Goal: Information Seeking & Learning: Find specific fact

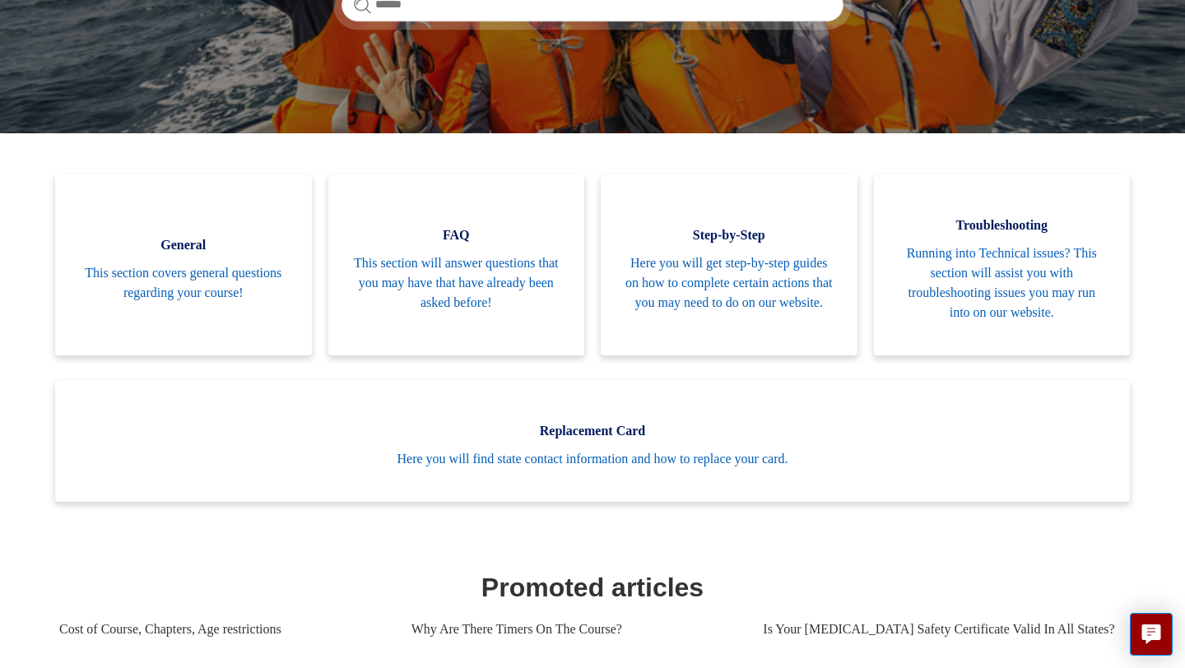
scroll to position [297, 0]
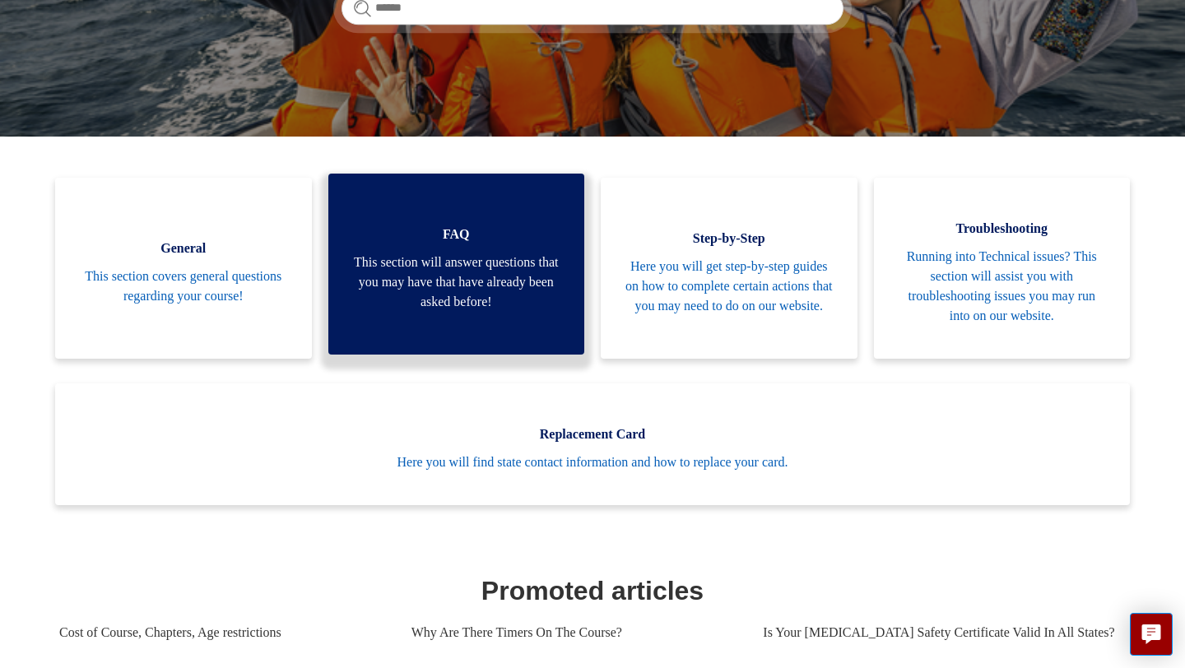
click at [435, 291] on span "This section will answer questions that you may have that have already been ask…" at bounding box center [456, 282] width 207 height 59
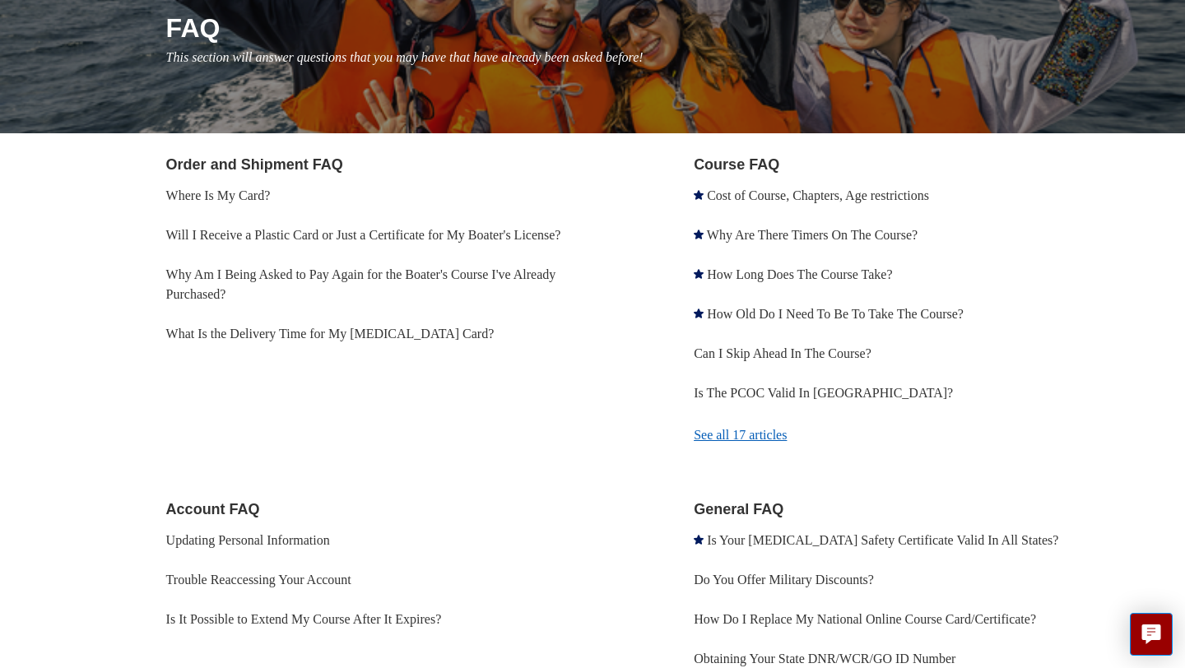
scroll to position [241, 0]
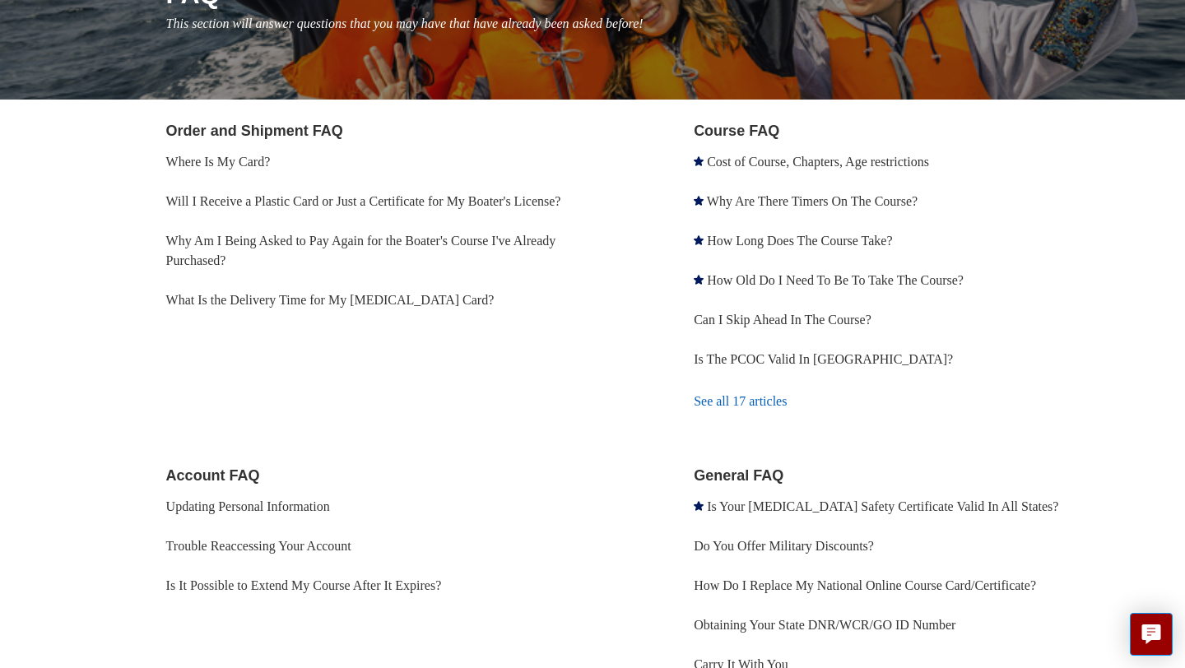
click at [717, 402] on link "See all 17 articles" at bounding box center [910, 401] width 432 height 44
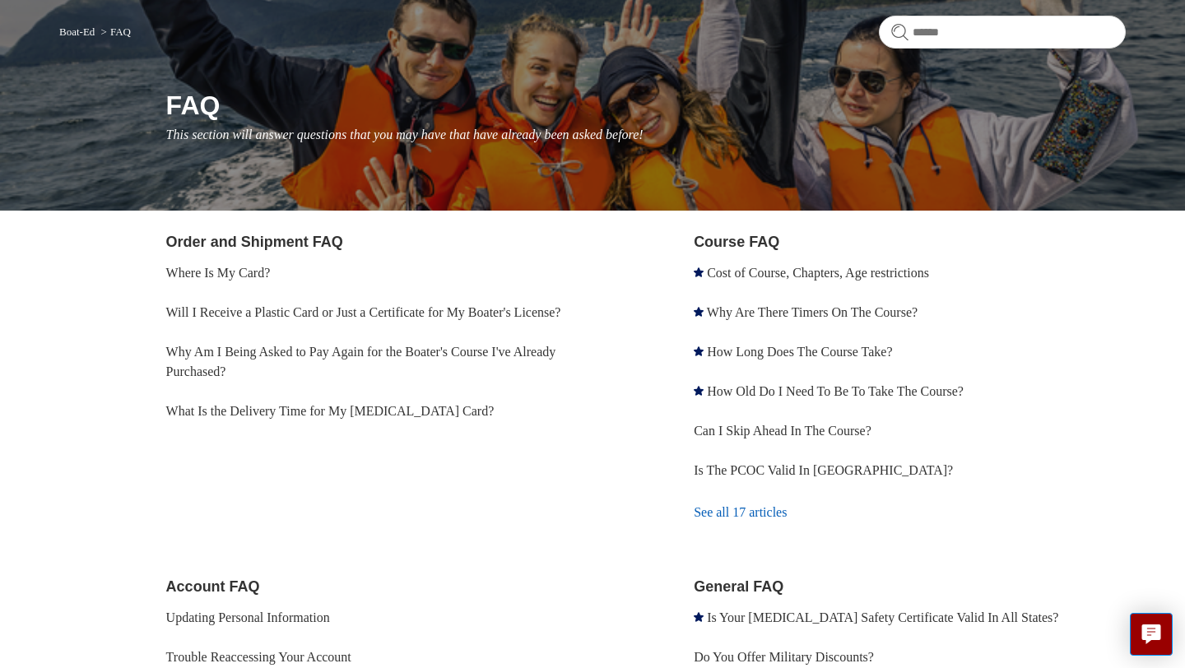
scroll to position [0, 0]
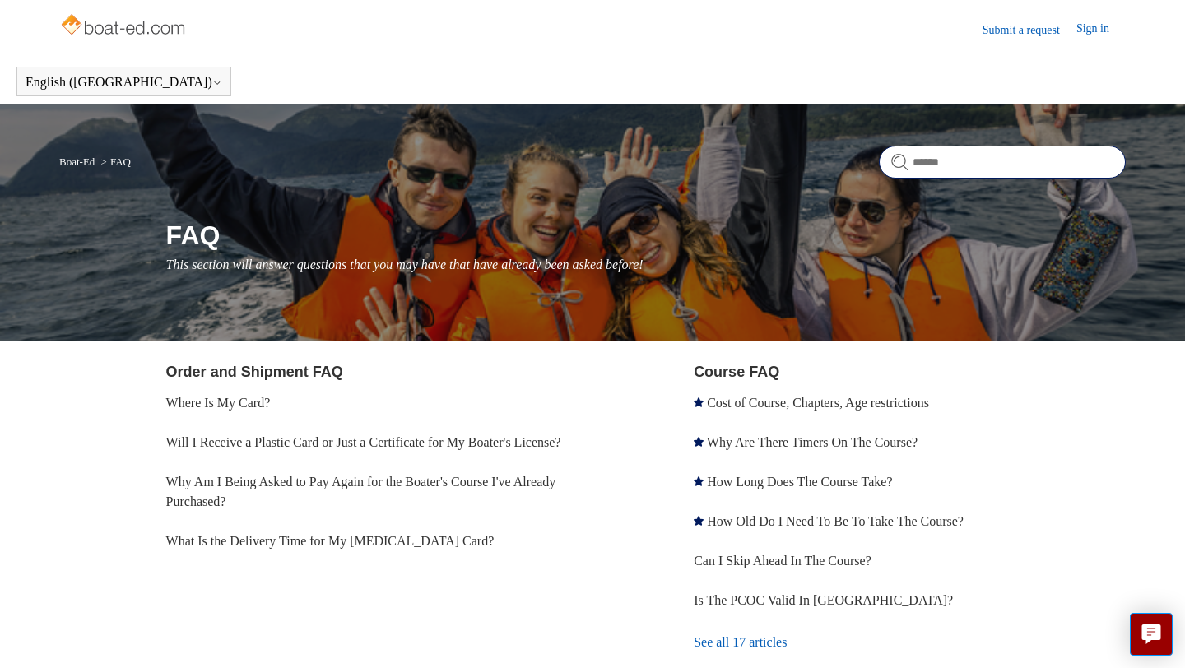
click at [956, 158] on input "Search" at bounding box center [1002, 162] width 247 height 33
type input "******"
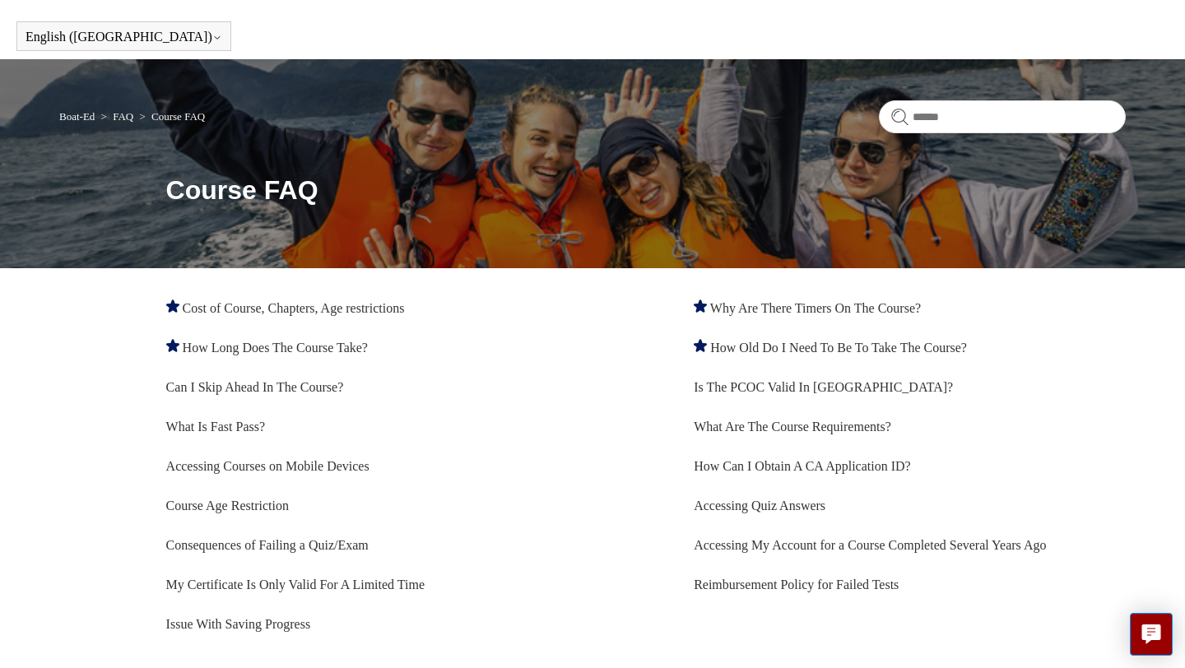
scroll to position [21, 0]
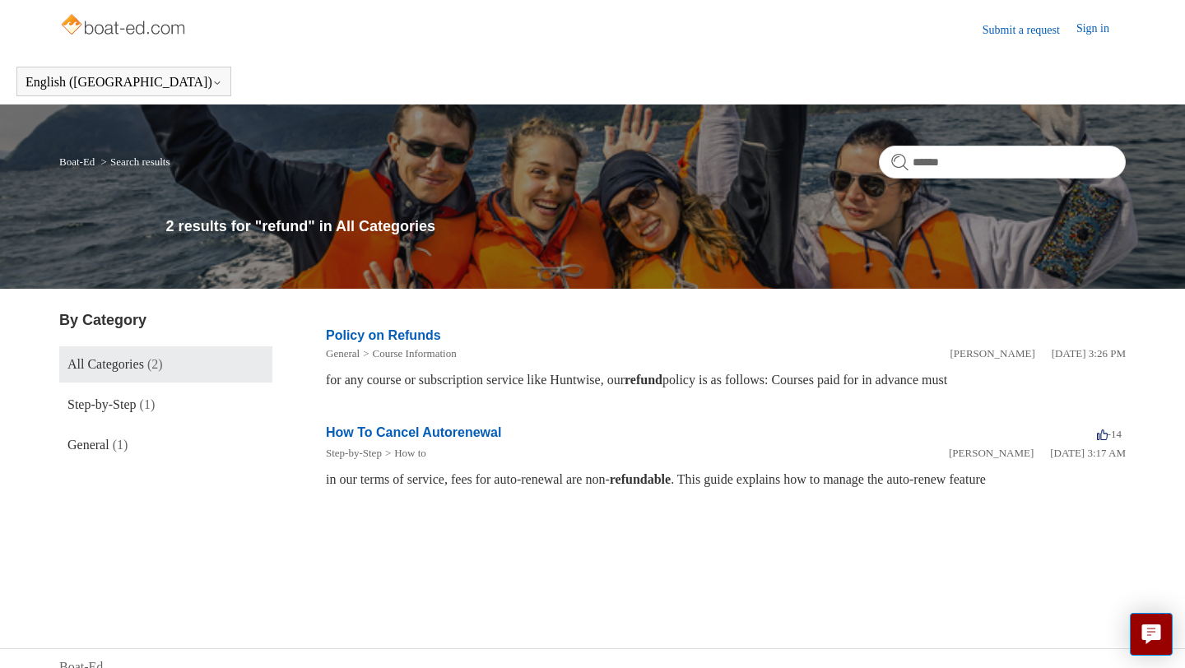
click at [412, 336] on link "Policy on Refunds" at bounding box center [383, 335] width 115 height 14
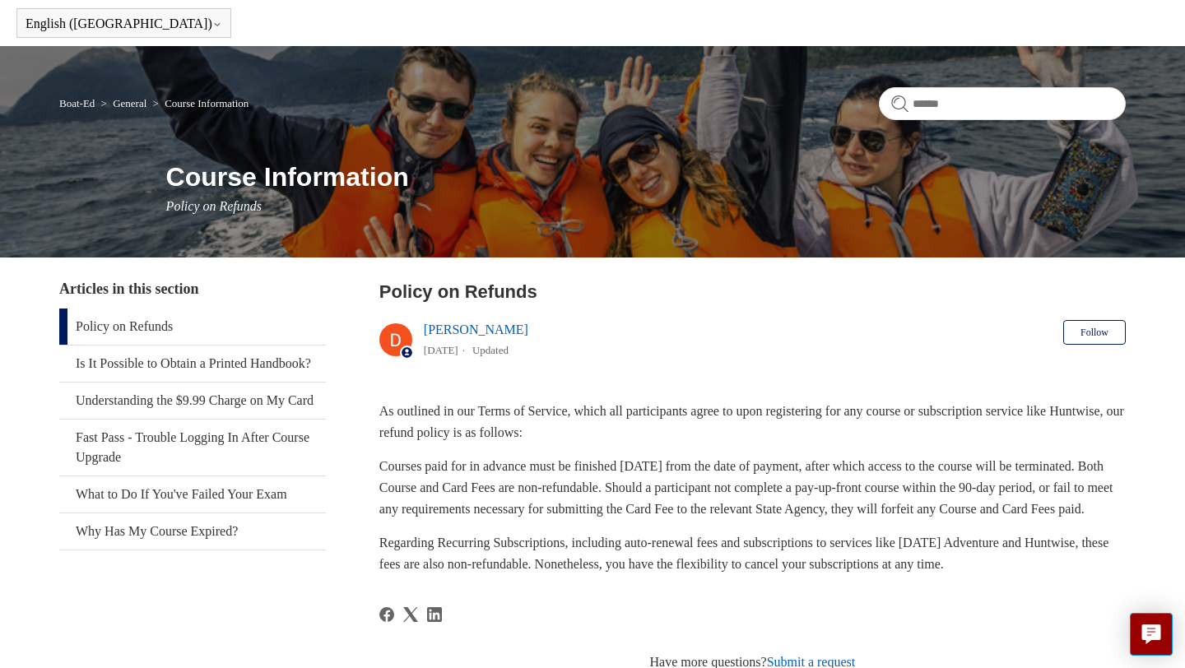
scroll to position [54, 0]
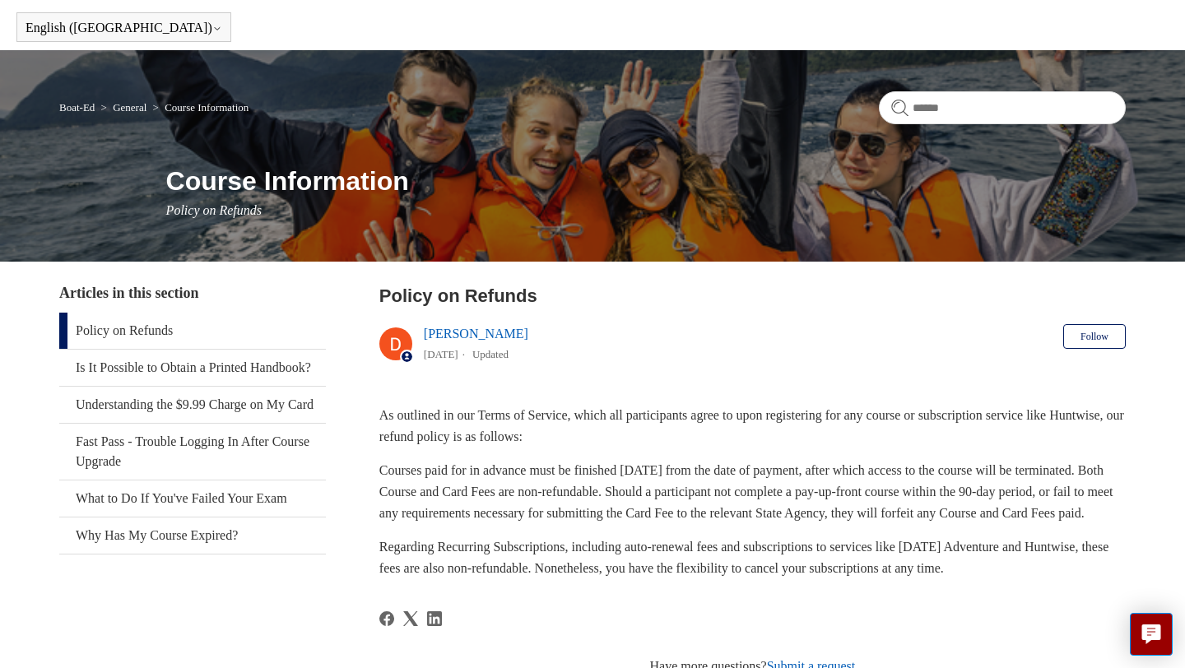
click at [402, 471] on p "Courses paid for in advance must be finished [DATE] from the date of payment, a…" at bounding box center [752, 491] width 746 height 63
click at [402, 477] on p "Courses paid for in advance must be finished [DATE] from the date of payment, a…" at bounding box center [752, 491] width 746 height 63
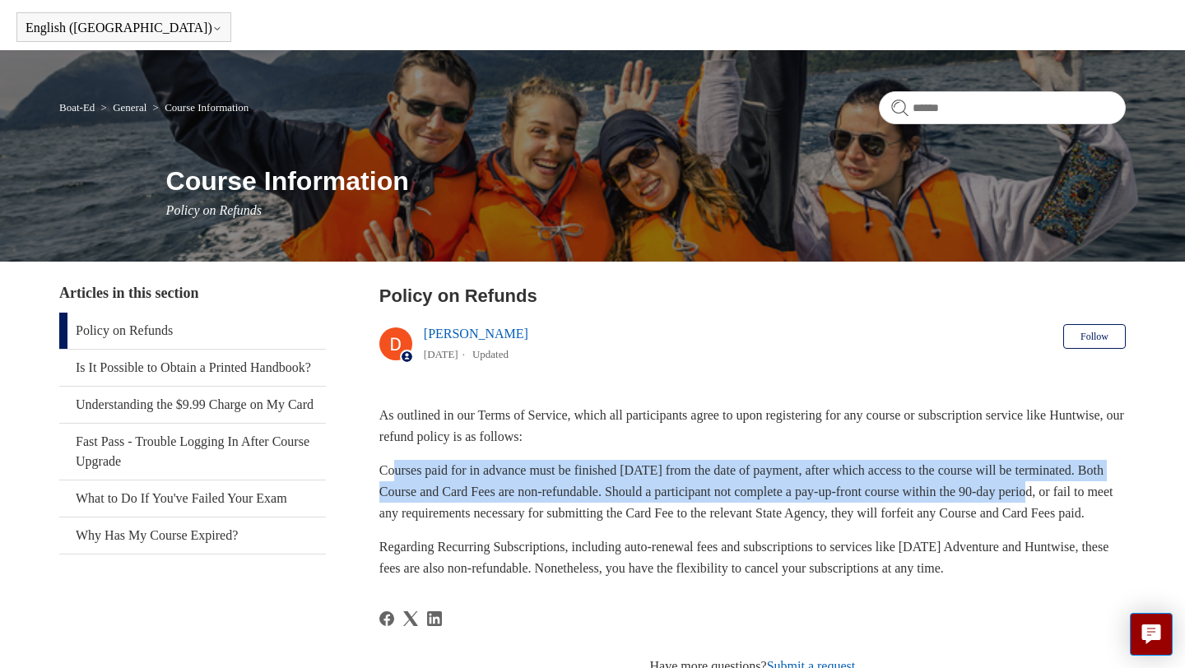
drag, startPoint x: 397, startPoint y: 467, endPoint x: 407, endPoint y: 515, distance: 48.7
click at [407, 515] on p "Courses paid for in advance must be finished [DATE] from the date of payment, a…" at bounding box center [752, 491] width 746 height 63
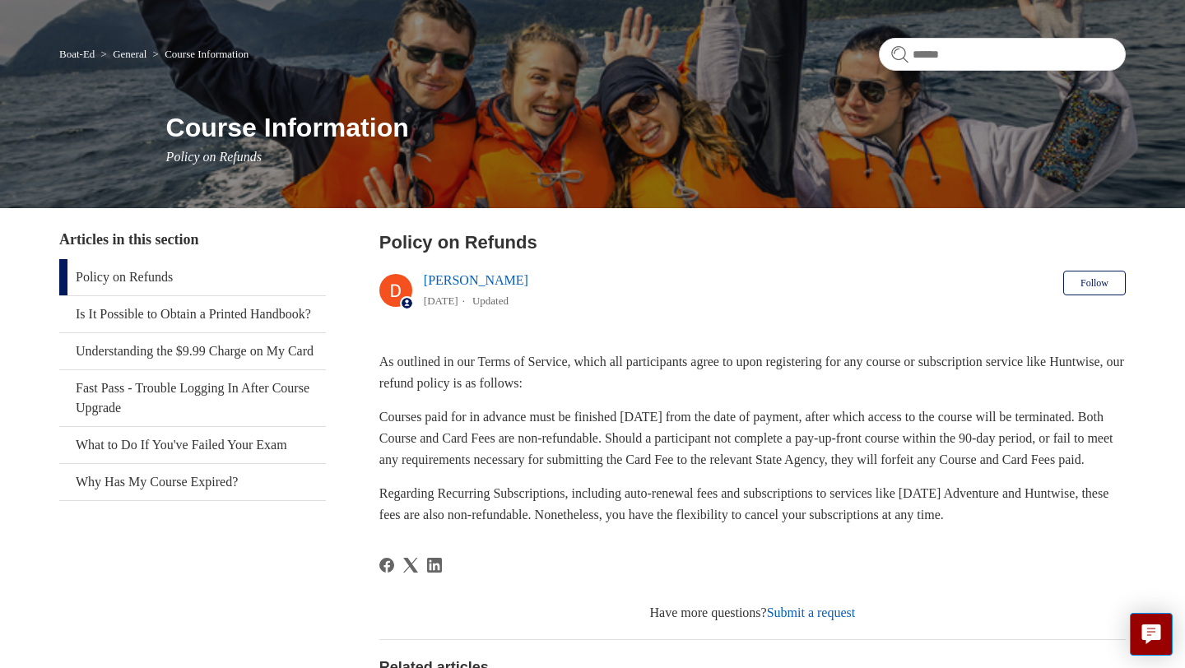
scroll to position [109, 0]
